Goal: Navigation & Orientation: Understand site structure

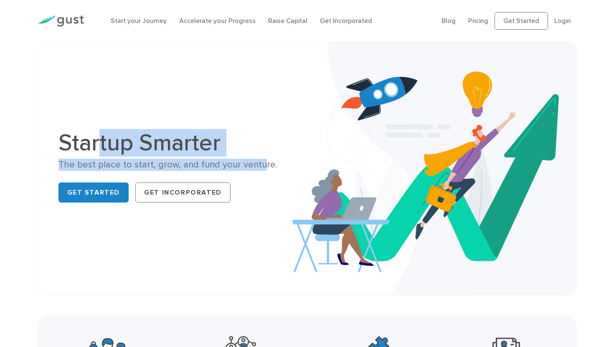
drag, startPoint x: 95, startPoint y: 146, endPoint x: 258, endPoint y: 164, distance: 164.0
click at [259, 164] on div "Startup Smarter The best place to start, grow, and fund your venture. Get Start…" at bounding box center [180, 168] width 243 height 75
click at [258, 164] on div "The best place to start, grow, and fund your venture." at bounding box center [180, 165] width 243 height 12
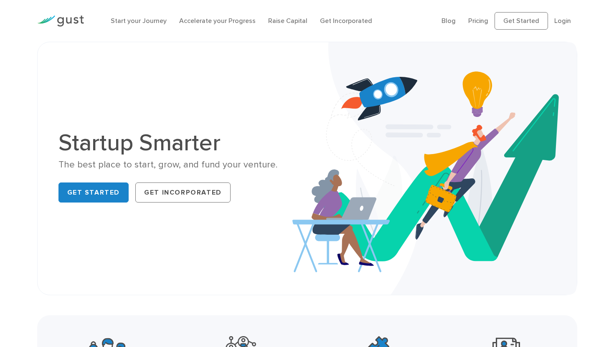
drag, startPoint x: 311, startPoint y: 117, endPoint x: 426, endPoint y: 0, distance: 164.0
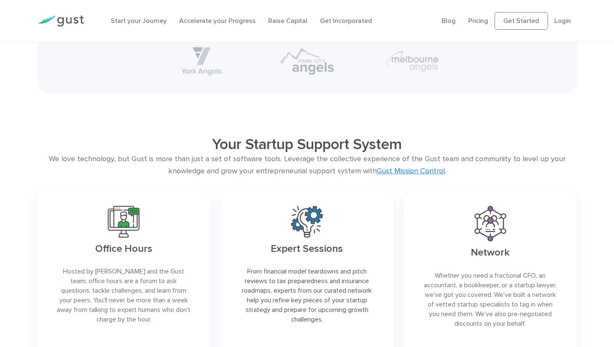
scroll to position [1559, 0]
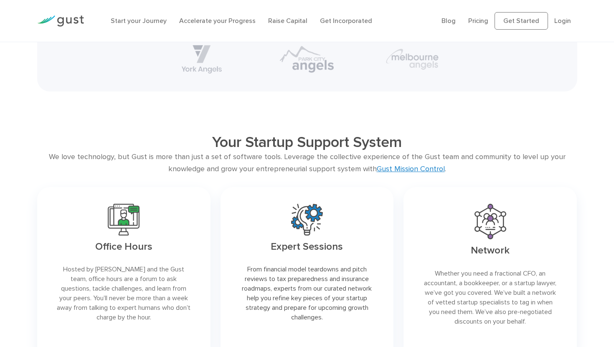
click at [308, 158] on div "We love technology, but Gust is more than just a set of software tools. Leverag…" at bounding box center [307, 163] width 540 height 24
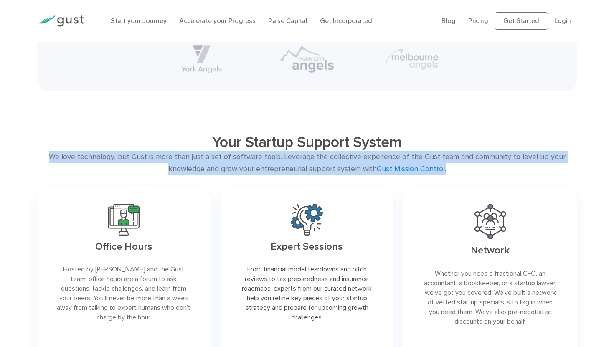
click at [308, 158] on div "We love technology, but Gust is more than just a set of software tools. Leverag…" at bounding box center [307, 163] width 540 height 24
click at [321, 160] on div "We love technology, but Gust is more than just a set of software tools. Leverag…" at bounding box center [307, 163] width 540 height 24
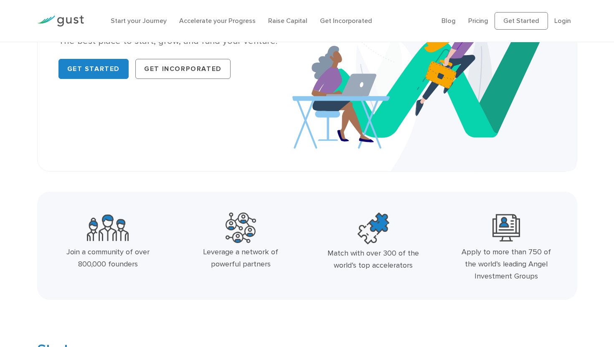
scroll to position [0, 0]
